Goal: Check status: Check status

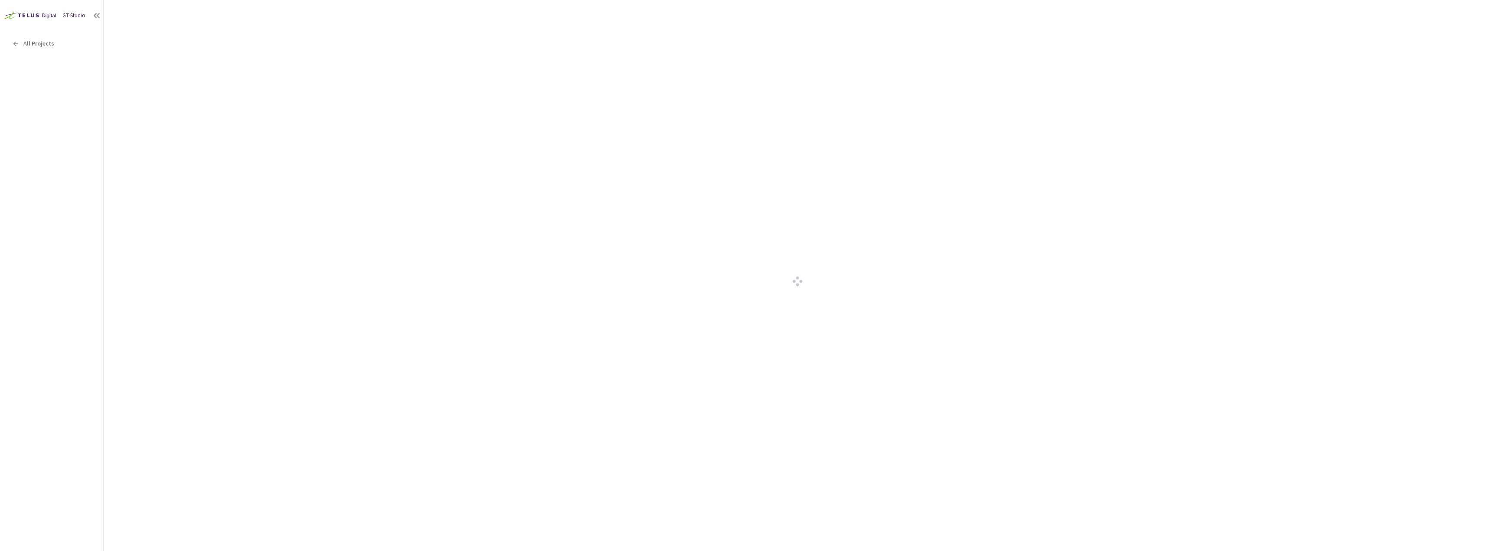
click at [1086, 281] on div at bounding box center [797, 282] width 1361 height 537
drag, startPoint x: 1086, startPoint y: 281, endPoint x: 837, endPoint y: 245, distance: 252.3
click at [1050, 285] on div at bounding box center [797, 282] width 1361 height 537
drag, startPoint x: 837, startPoint y: 245, endPoint x: 811, endPoint y: 249, distance: 26.3
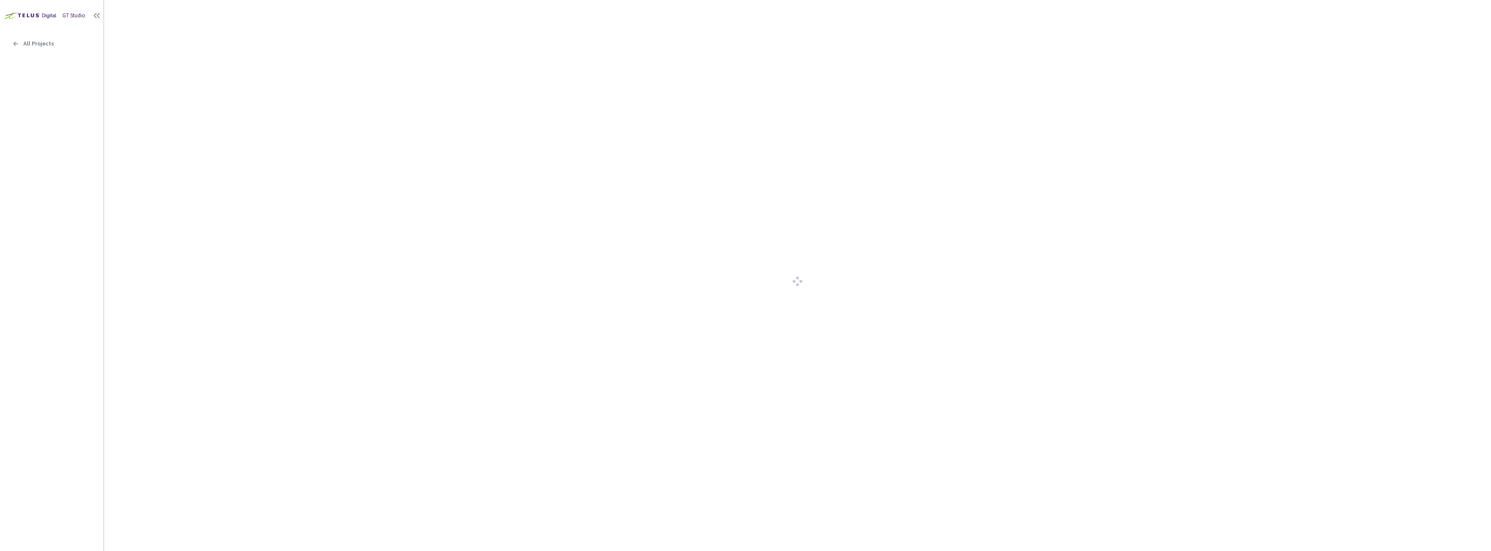
click at [831, 245] on div at bounding box center [797, 282] width 1361 height 537
drag, startPoint x: 540, startPoint y: 313, endPoint x: 401, endPoint y: 267, distance: 146.5
click at [535, 312] on div at bounding box center [797, 282] width 1361 height 537
click at [7, 48] on div "All Projects" at bounding box center [52, 44] width 104 height 18
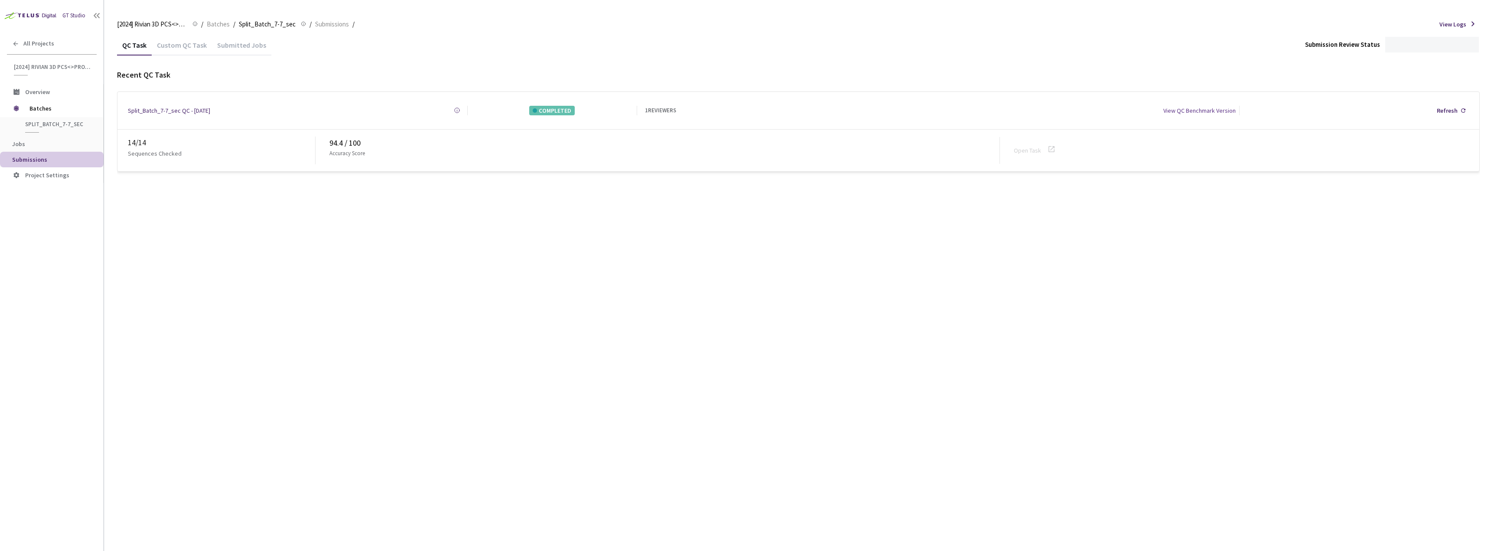
click at [181, 44] on div "Custom QC Task" at bounding box center [182, 48] width 60 height 15
click at [1055, 144] on icon at bounding box center [1051, 149] width 10 height 10
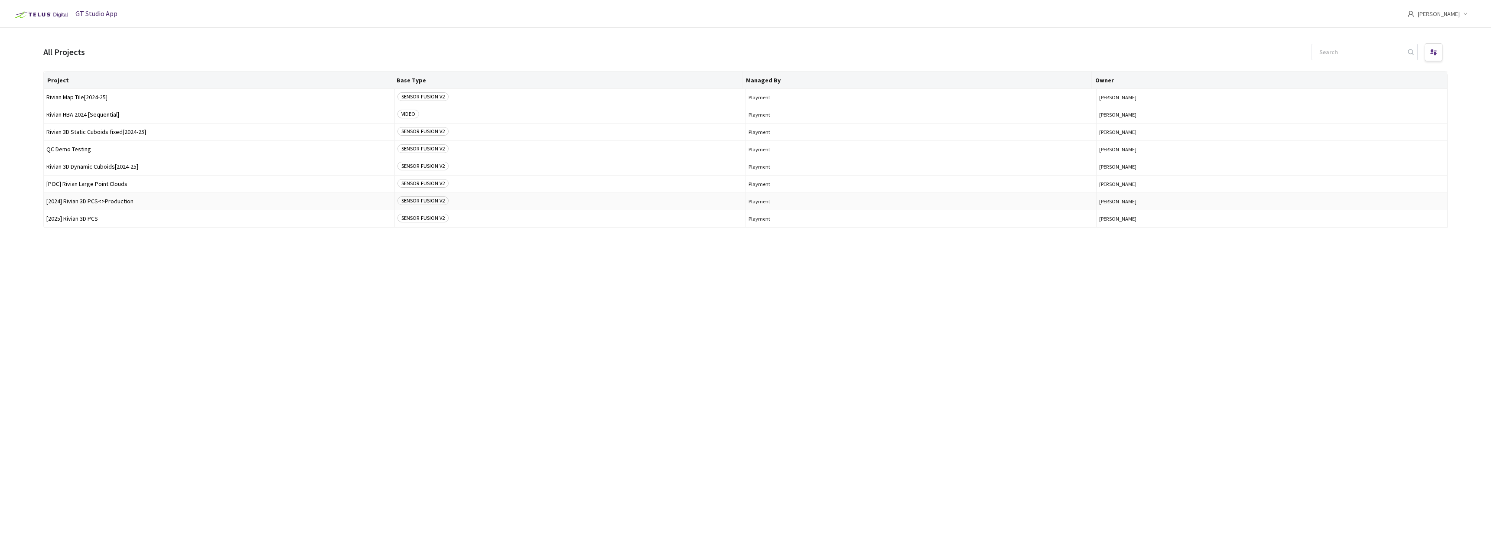
click at [243, 197] on td "[2024] Rivian 3D PCS<>Production" at bounding box center [219, 201] width 351 height 17
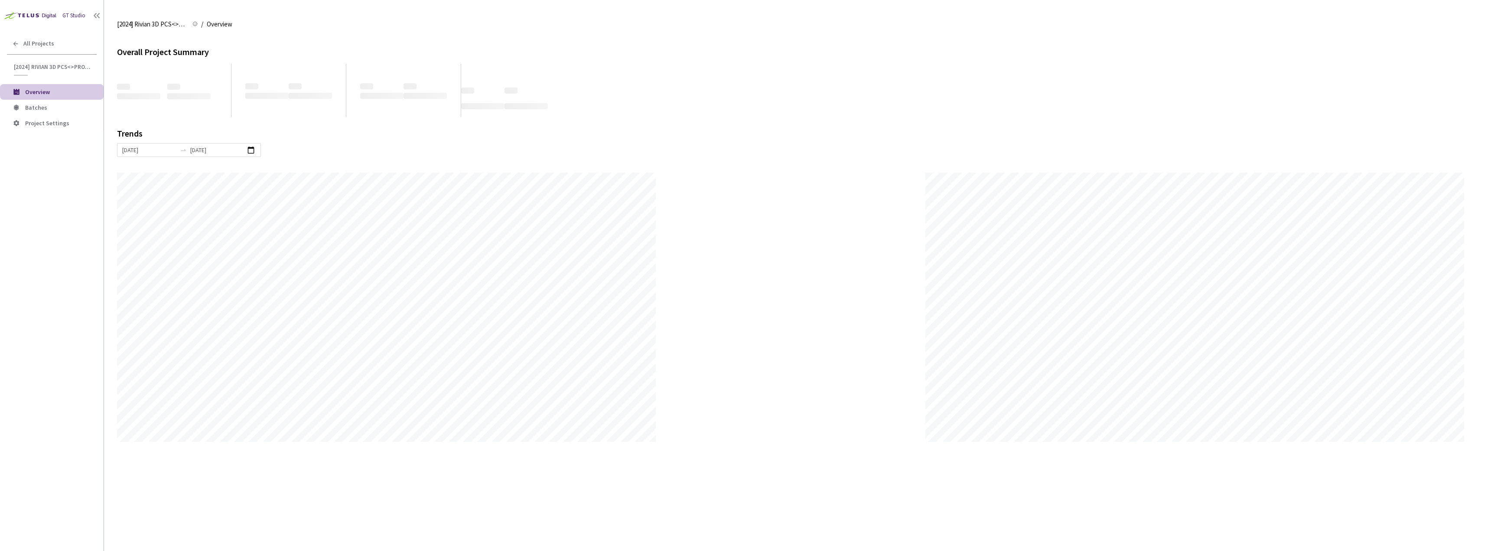
scroll to position [551, 1491]
click at [70, 112] on li "Batches" at bounding box center [52, 108] width 104 height 16
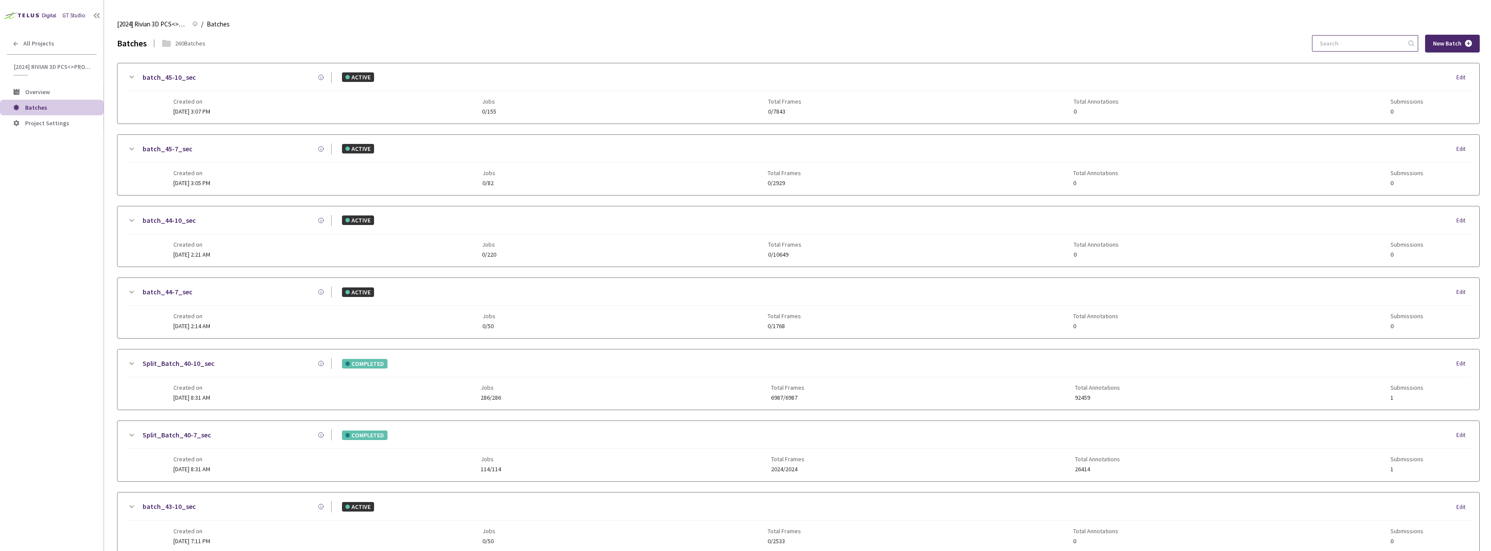
click at [1359, 49] on input at bounding box center [1360, 44] width 92 height 16
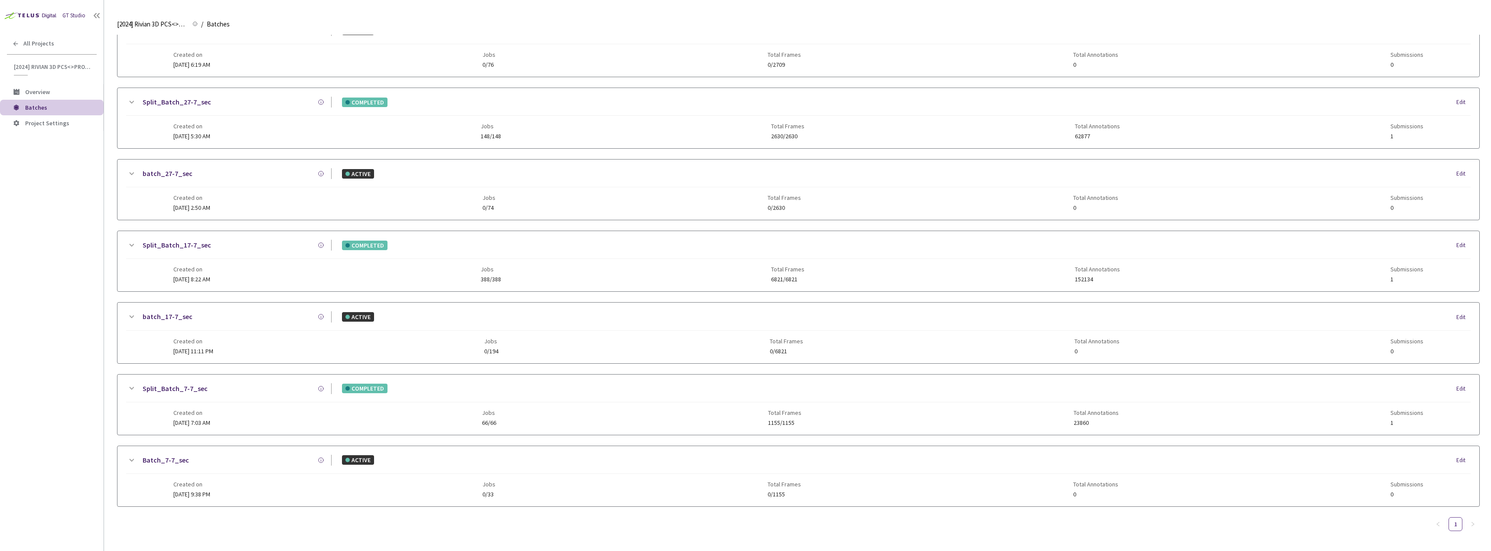
type input "7-7"
click at [187, 384] on link "Split_Batch_7-7_sec" at bounding box center [175, 388] width 65 height 11
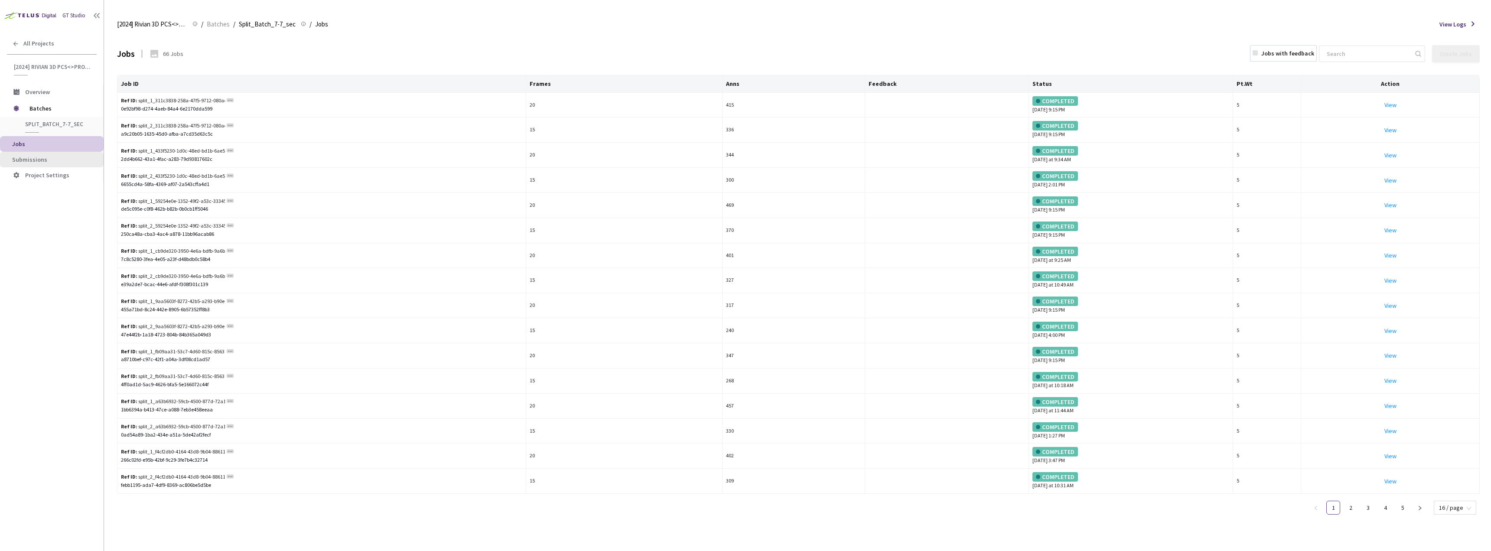
click at [81, 159] on span "Submissions" at bounding box center [54, 159] width 85 height 7
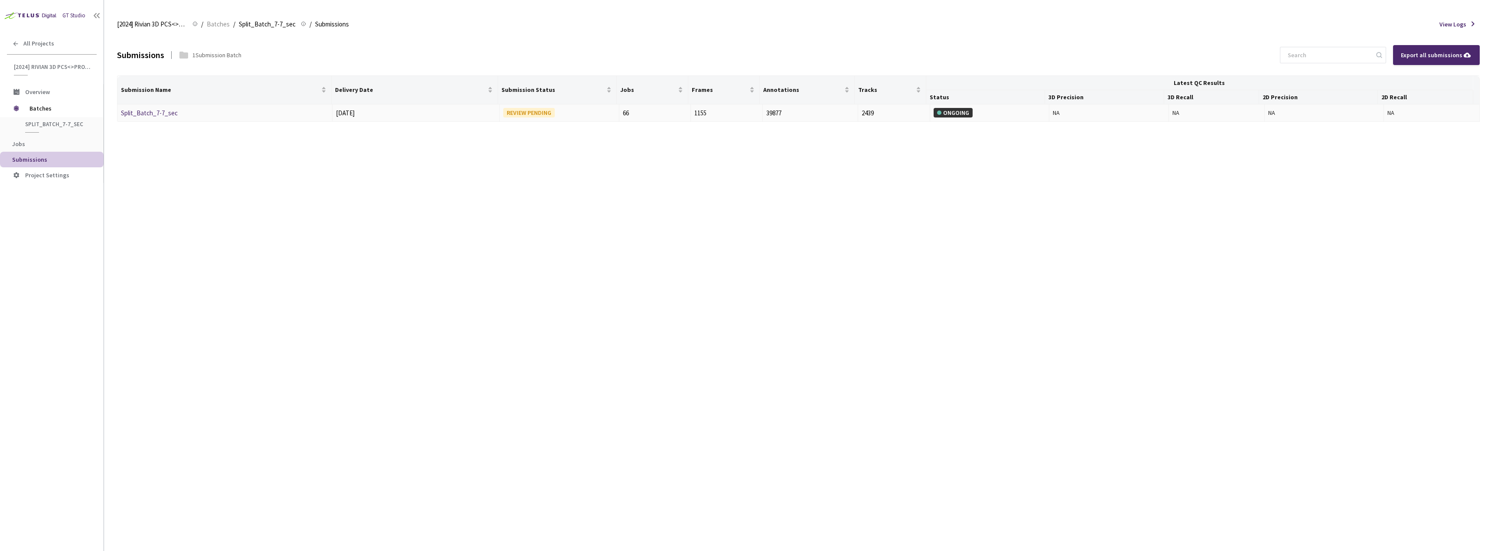
click at [176, 111] on div "Split_Batch_7-7_sec" at bounding box center [167, 113] width 92 height 10
click at [171, 112] on link "Split_Batch_7-7_sec" at bounding box center [149, 113] width 57 height 8
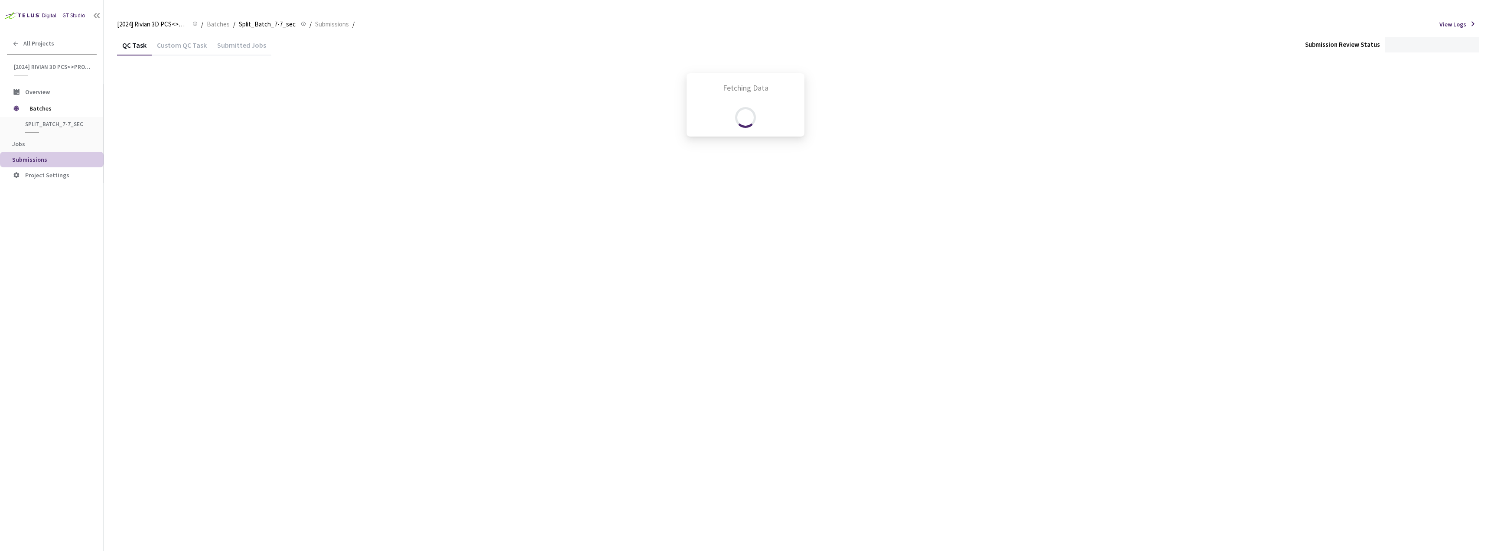
click at [188, 48] on div "Fetching Data" at bounding box center [745, 275] width 1491 height 551
click at [181, 47] on div "Custom QC Task" at bounding box center [182, 48] width 60 height 15
click at [140, 42] on div "QC Task" at bounding box center [134, 48] width 35 height 15
click at [166, 42] on div "Custom QC Task" at bounding box center [182, 48] width 60 height 15
click at [1054, 144] on icon at bounding box center [1051, 149] width 10 height 10
